Goal: Task Accomplishment & Management: Manage account settings

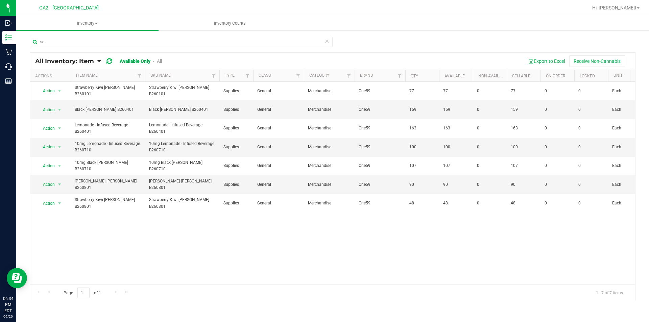
click at [326, 44] on icon at bounding box center [326, 41] width 5 height 8
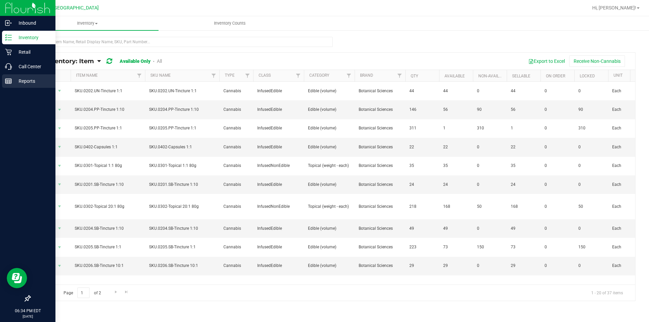
click at [22, 80] on p "Reports" at bounding box center [32, 81] width 41 height 8
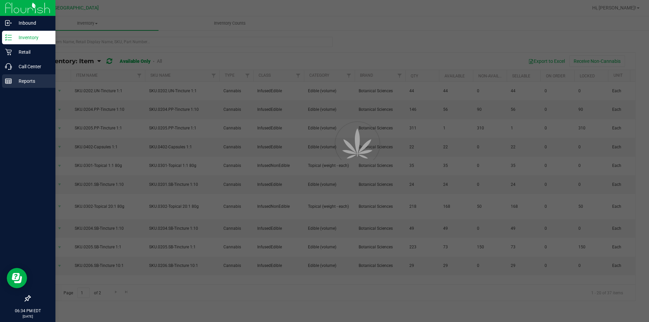
click at [22, 80] on p "Reports" at bounding box center [32, 81] width 41 height 8
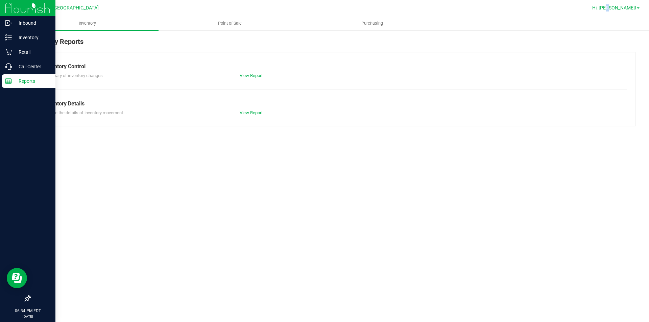
click at [624, 9] on div "Hi, [PERSON_NAME]!" at bounding box center [615, 8] width 53 height 12
click at [623, 4] on div "Hi, [PERSON_NAME]!" at bounding box center [615, 8] width 53 height 12
click at [625, 8] on span "Hi, [PERSON_NAME]!" at bounding box center [614, 7] width 44 height 5
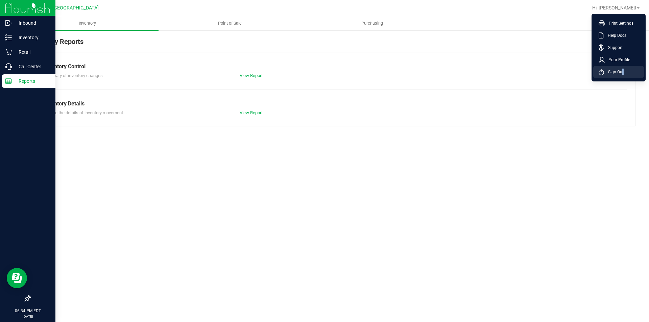
click at [621, 71] on span "Sign Out" at bounding box center [614, 72] width 20 height 7
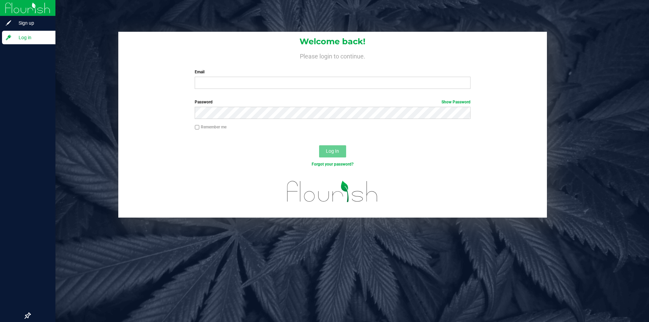
drag, startPoint x: 302, startPoint y: 59, endPoint x: 311, endPoint y: 70, distance: 13.4
click at [311, 70] on div "Welcome back! Please login to continue. Email Required Please format your email…" at bounding box center [332, 63] width 428 height 63
click at [323, 90] on div "Welcome back! Please login to continue. Email Required Please format your email…" at bounding box center [332, 63] width 428 height 63
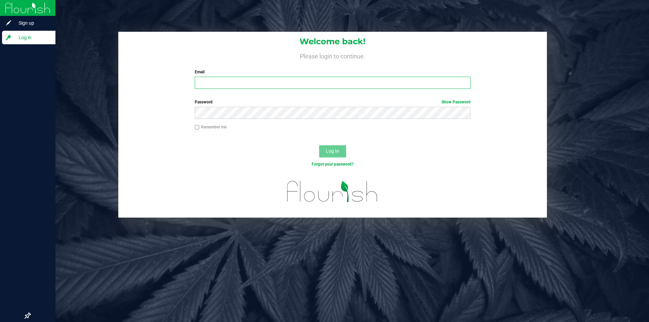
click at [321, 88] on input "Email" at bounding box center [332, 83] width 275 height 12
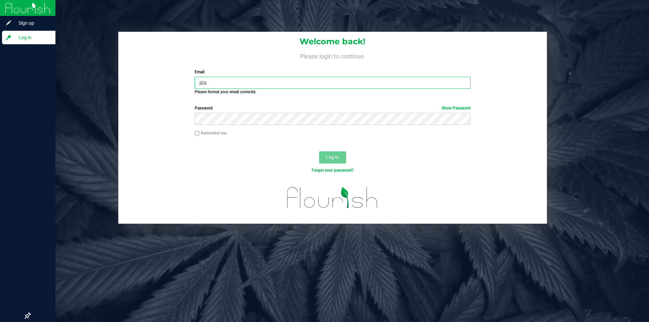
type input "[EMAIL_ADDRESS][DOMAIN_NAME]"
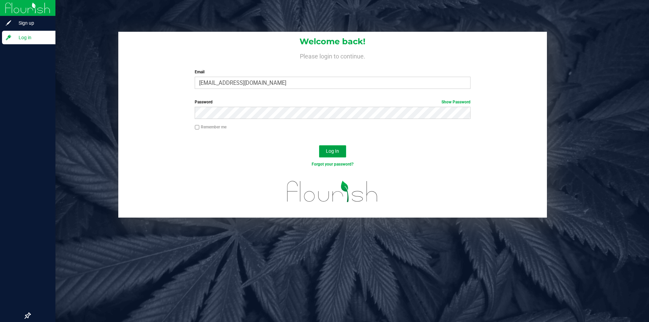
click at [328, 155] on button "Log In" at bounding box center [332, 151] width 27 height 12
